Goal: Task Accomplishment & Management: Manage account settings

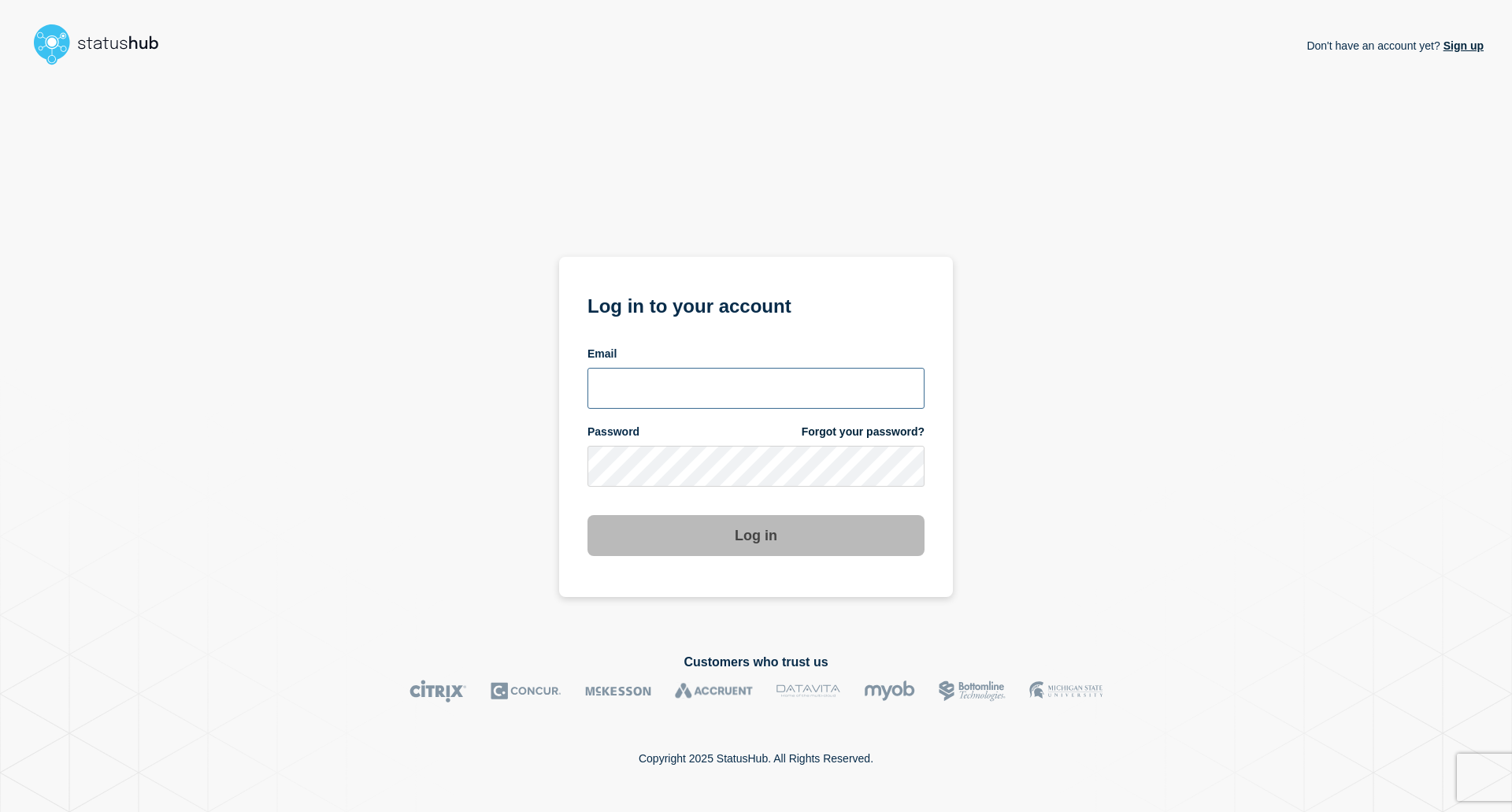
type input "[EMAIL_ADDRESS][DOMAIN_NAME]"
click at [768, 515] on div "Log in" at bounding box center [756, 529] width 337 height 54
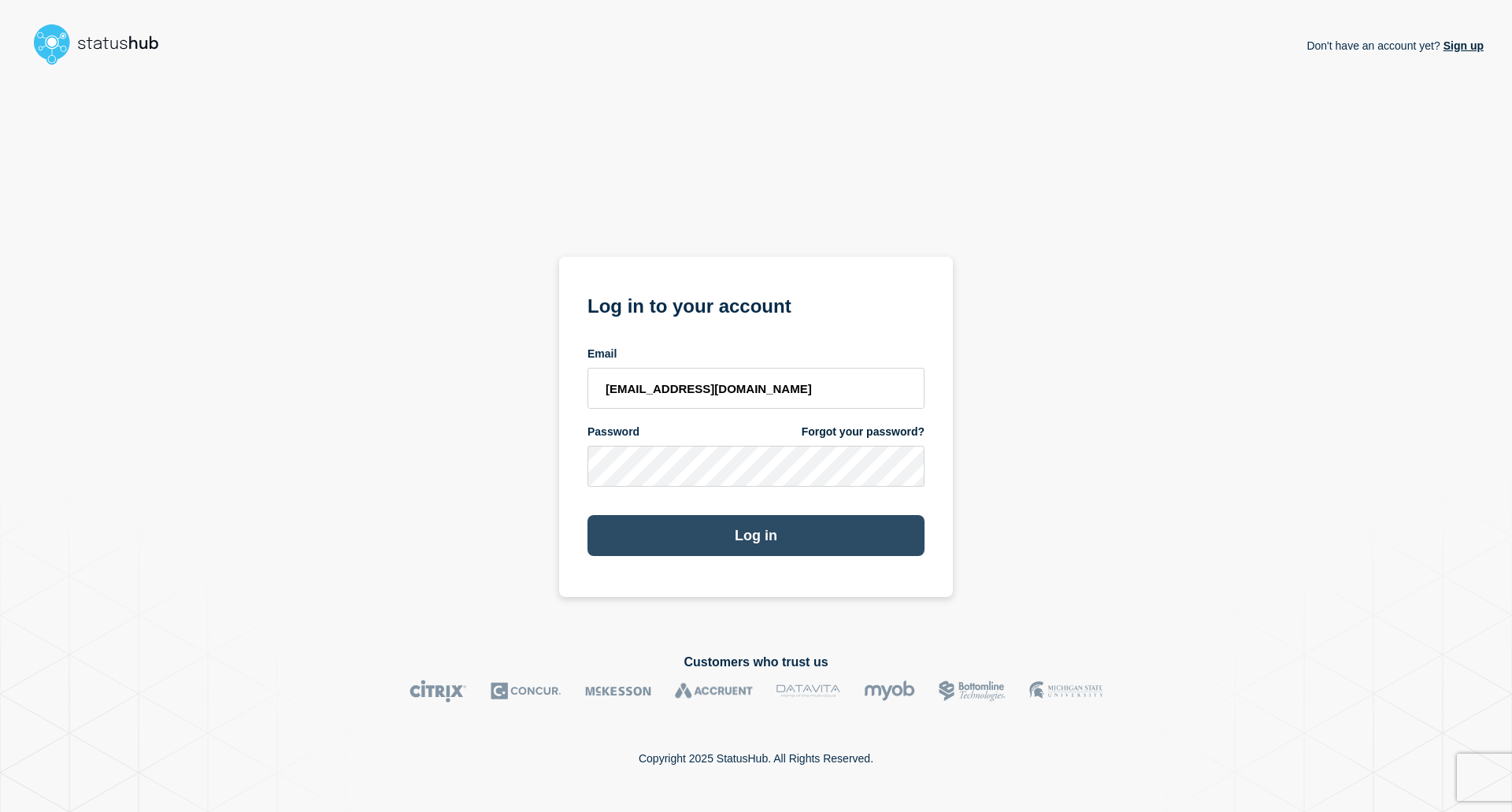
click at [768, 536] on button "Log in" at bounding box center [756, 535] width 337 height 41
